Goal: Entertainment & Leisure: Consume media (video, audio)

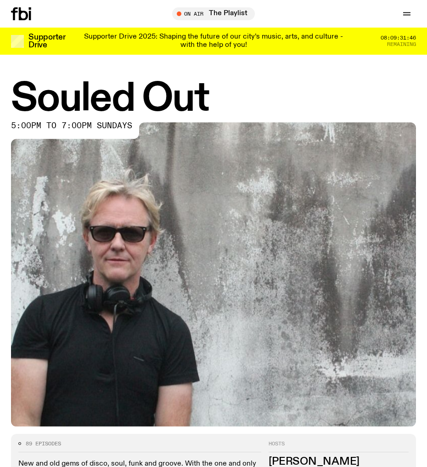
scroll to position [414, 0]
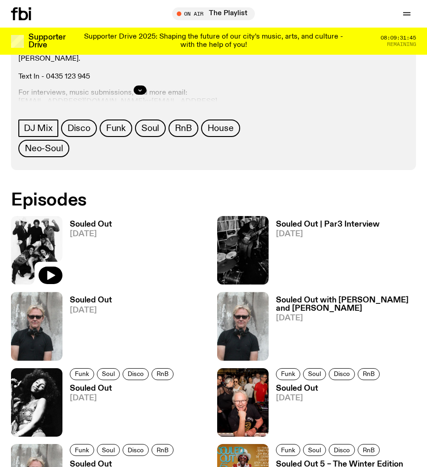
click at [25, 244] on img at bounding box center [36, 250] width 51 height 68
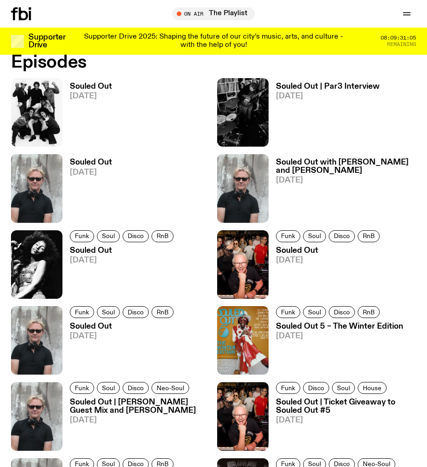
click at [94, 258] on span "[DATE]" at bounding box center [123, 260] width 107 height 8
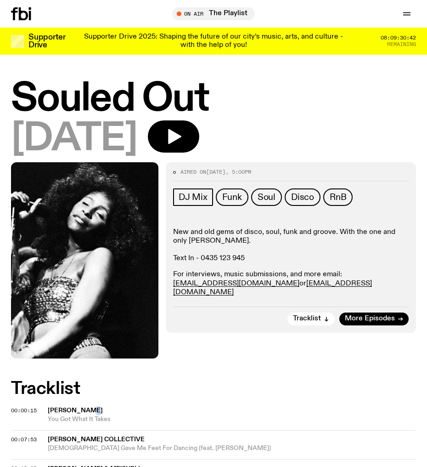
click at [95, 412] on span "[PERSON_NAME]" at bounding box center [75, 410] width 55 height 6
drag, startPoint x: 200, startPoint y: 138, endPoint x: 291, endPoint y: 1, distance: 164.6
click at [183, 138] on icon "button" at bounding box center [173, 136] width 18 height 18
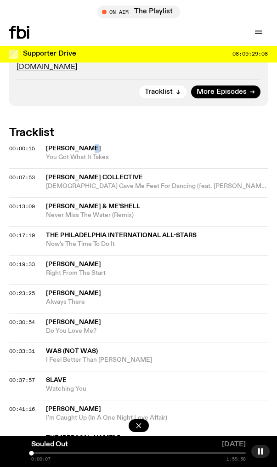
scroll to position [551, 0]
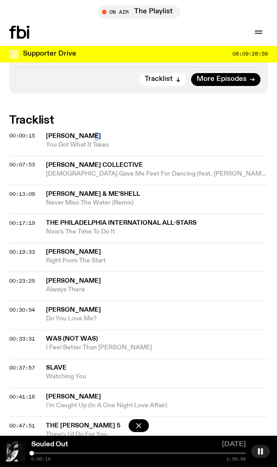
click at [45, 453] on div at bounding box center [138, 453] width 215 height 2
click at [49, 452] on div at bounding box center [138, 453] width 215 height 2
click at [54, 452] on div "Souled Out [DATE] 0:09:49 1:59:58" at bounding box center [138, 451] width 277 height 31
click at [55, 452] on div "Souled Out [DATE] 0:09:51 1:59:58" at bounding box center [138, 451] width 277 height 31
click at [54, 453] on div at bounding box center [138, 453] width 215 height 2
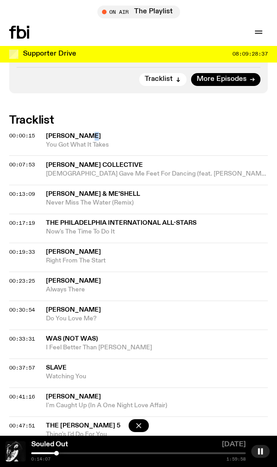
click at [57, 453] on div at bounding box center [56, 453] width 5 height 5
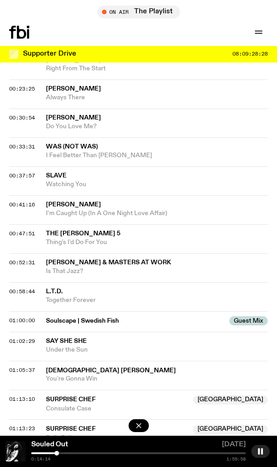
scroll to position [689, 0]
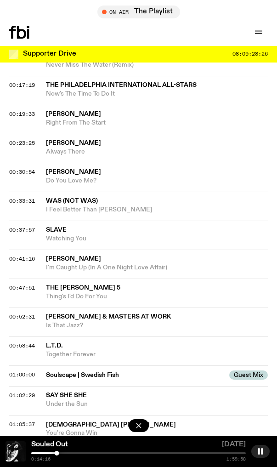
click at [51, 453] on div at bounding box center [51, 453] width 5 height 5
click at [49, 454] on div at bounding box center [51, 453] width 5 height 5
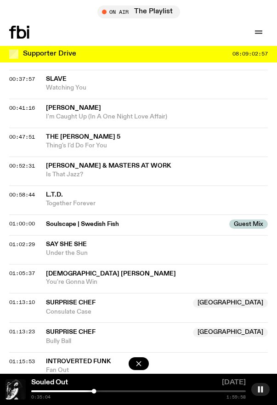
scroll to position [827, 0]
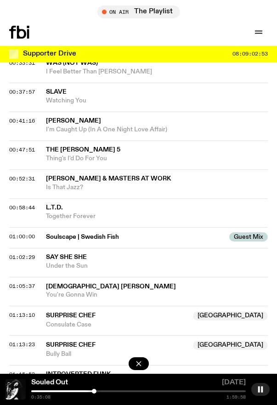
click at [97, 391] on div at bounding box center [138, 392] width 215 height 2
click at [102, 391] on div at bounding box center [138, 392] width 215 height 2
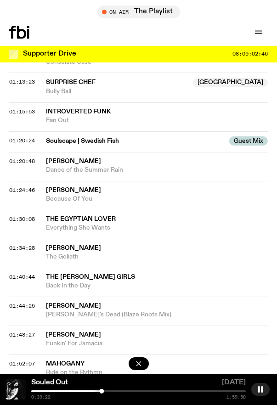
scroll to position [1103, 0]
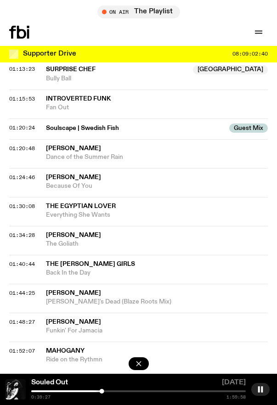
click at [160, 393] on div "0:39:27 1:59:58" at bounding box center [138, 395] width 215 height 9
click at [160, 391] on div at bounding box center [138, 392] width 215 height 2
click at [168, 391] on div at bounding box center [138, 392] width 215 height 2
click at [175, 391] on div at bounding box center [138, 392] width 215 height 2
click at [180, 392] on div at bounding box center [138, 392] width 215 height 2
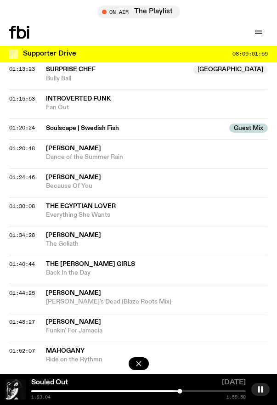
click at [184, 391] on div at bounding box center [138, 392] width 215 height 2
click at [187, 391] on div at bounding box center [138, 392] width 215 height 2
click at [192, 391] on div at bounding box center [138, 392] width 215 height 2
click at [196, 391] on div at bounding box center [138, 392] width 215 height 2
click at [202, 391] on div at bounding box center [138, 392] width 215 height 2
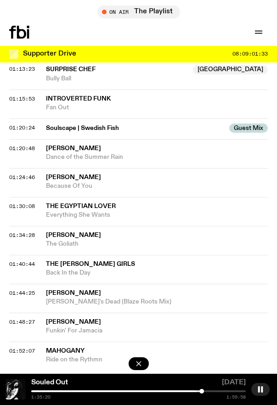
click at [198, 391] on div at bounding box center [94, 392] width 215 height 2
click at [215, 391] on div at bounding box center [138, 392] width 215 height 2
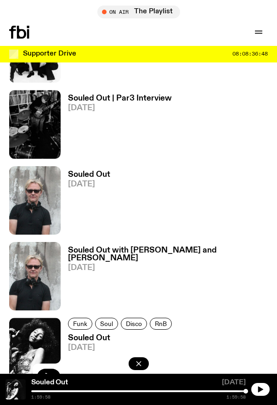
scroll to position [827, 0]
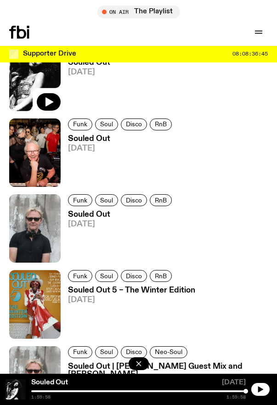
click at [95, 221] on span "[DATE]" at bounding box center [121, 225] width 107 height 8
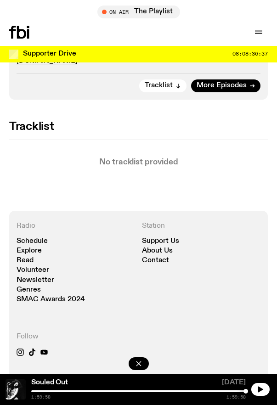
scroll to position [551, 0]
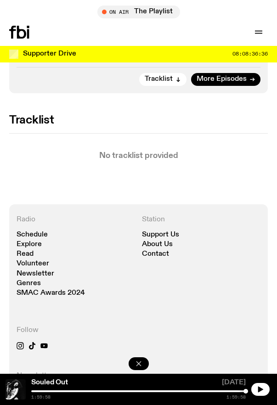
click at [141, 360] on icon "button" at bounding box center [138, 363] width 9 height 9
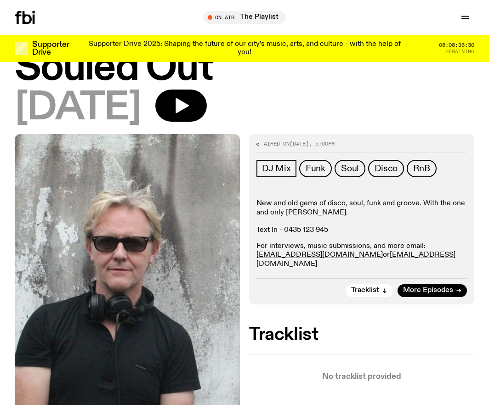
scroll to position [0, 0]
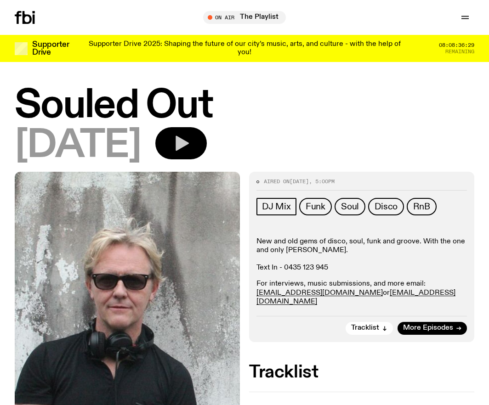
click at [190, 135] on icon "button" at bounding box center [181, 143] width 18 height 18
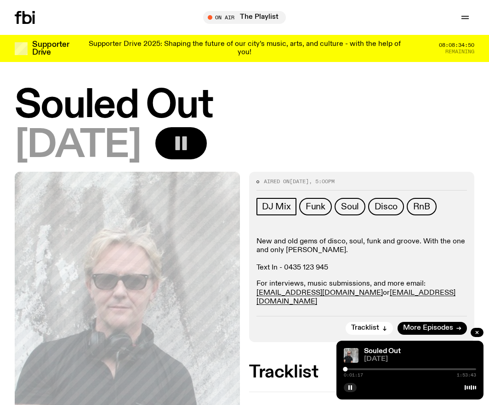
click at [351, 371] on div "0:01:17 1:53:43" at bounding box center [410, 372] width 132 height 11
click at [349, 368] on div at bounding box center [410, 369] width 132 height 2
click at [363, 368] on div at bounding box center [410, 369] width 132 height 2
click at [367, 369] on div at bounding box center [410, 369] width 132 height 2
click at [372, 368] on div "0:20:09 1:53:43" at bounding box center [410, 372] width 132 height 11
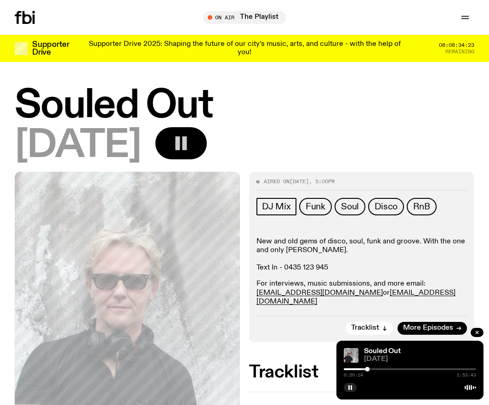
click at [372, 368] on div at bounding box center [410, 369] width 132 height 2
click at [374, 369] on div at bounding box center [410, 369] width 132 height 2
click at [380, 369] on div at bounding box center [410, 369] width 132 height 2
click at [187, 146] on rect "button" at bounding box center [184, 143] width 5 height 14
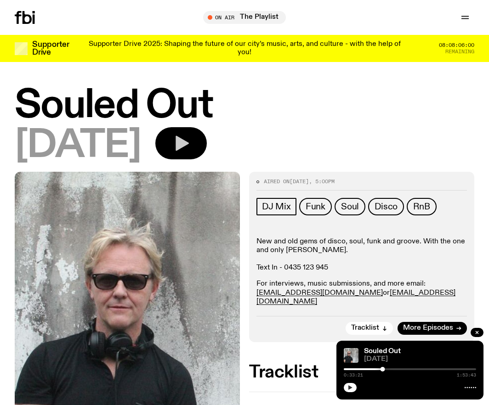
click at [353, 385] on button "button" at bounding box center [350, 387] width 13 height 9
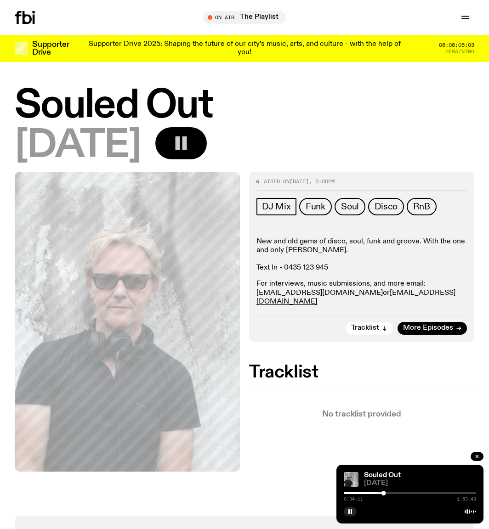
click at [190, 143] on icon "button" at bounding box center [181, 143] width 18 height 18
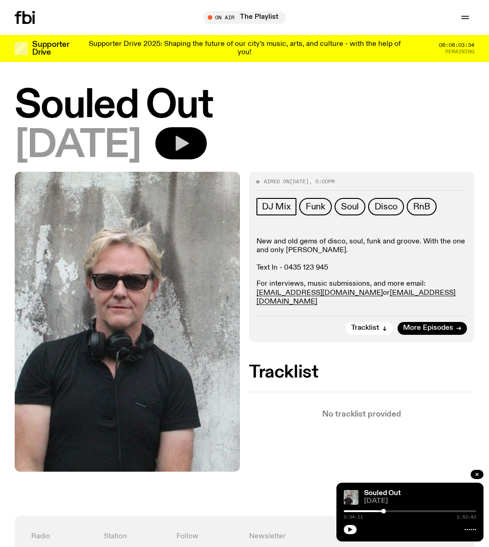
click at [189, 143] on icon "button" at bounding box center [182, 143] width 13 height 15
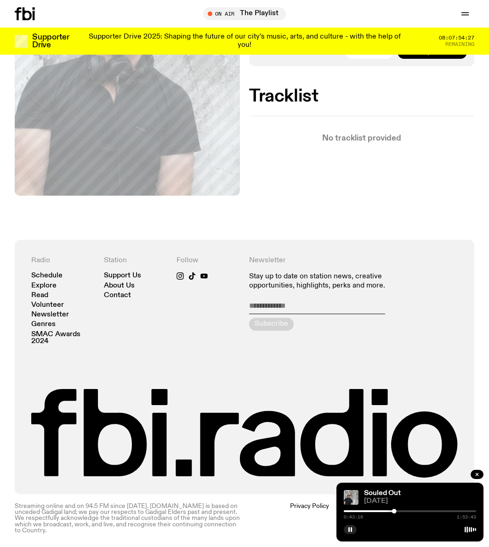
scroll to position [270, 0]
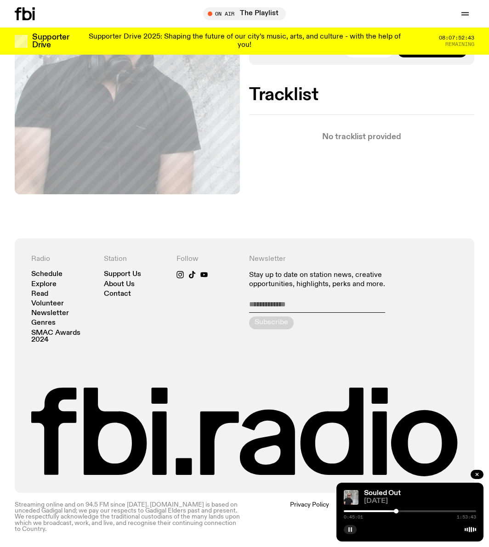
click at [350, 466] on rect "button" at bounding box center [348, 529] width 1 height 5
